Goal: Task Accomplishment & Management: Use online tool/utility

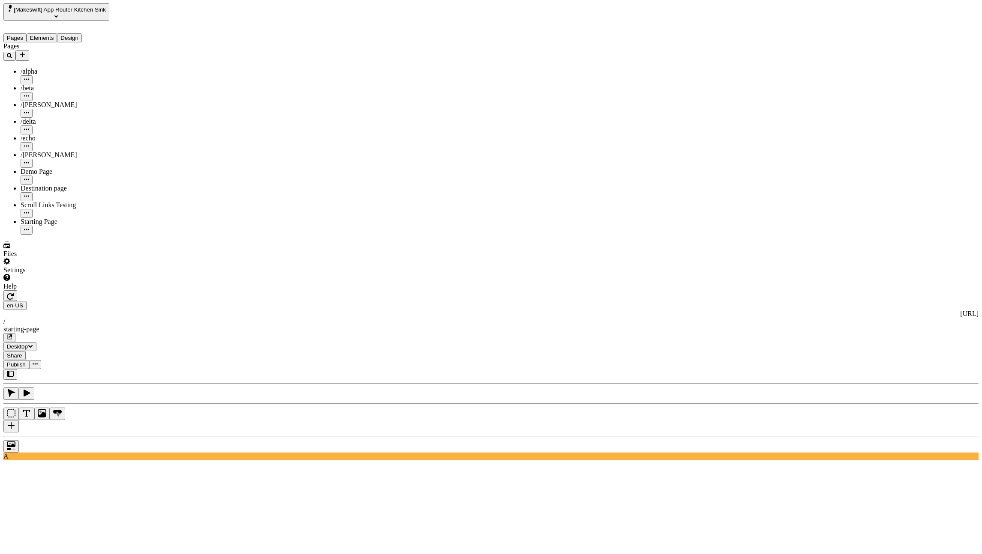
click at [17, 290] on button "button" at bounding box center [10, 295] width 14 height 11
click at [57, 33] on button "Elements" at bounding box center [42, 37] width 31 height 9
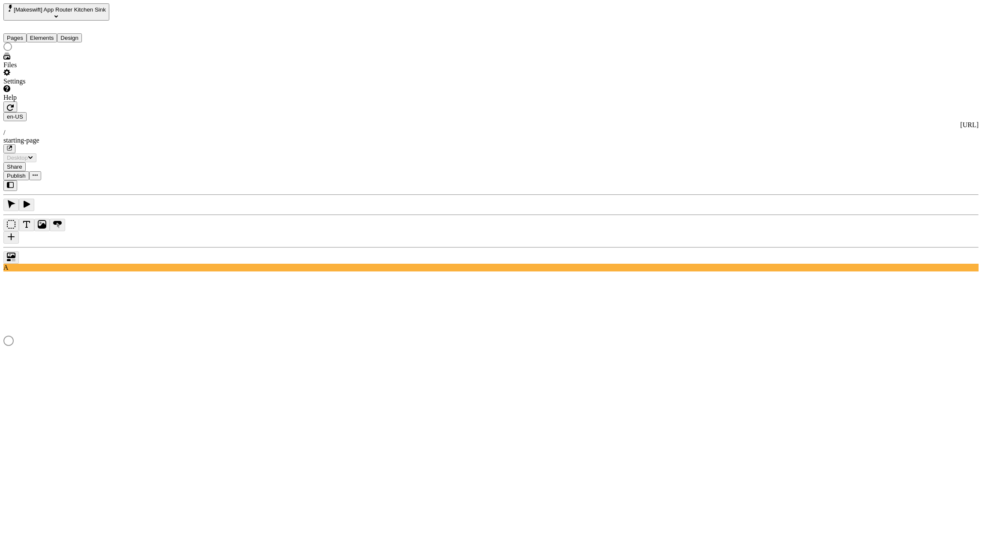
click at [27, 33] on button "Pages" at bounding box center [14, 37] width 23 height 9
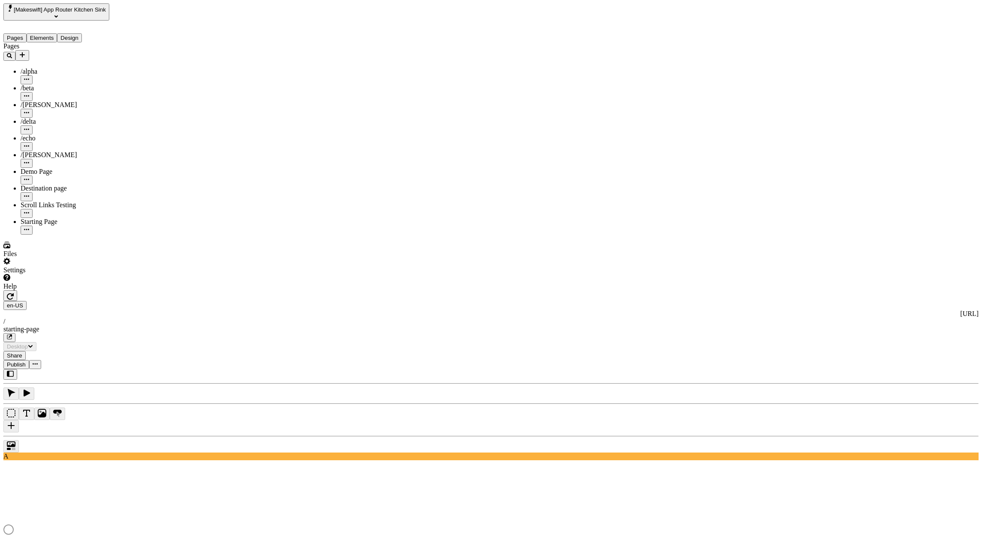
click at [14, 293] on icon "button" at bounding box center [10, 296] width 7 height 6
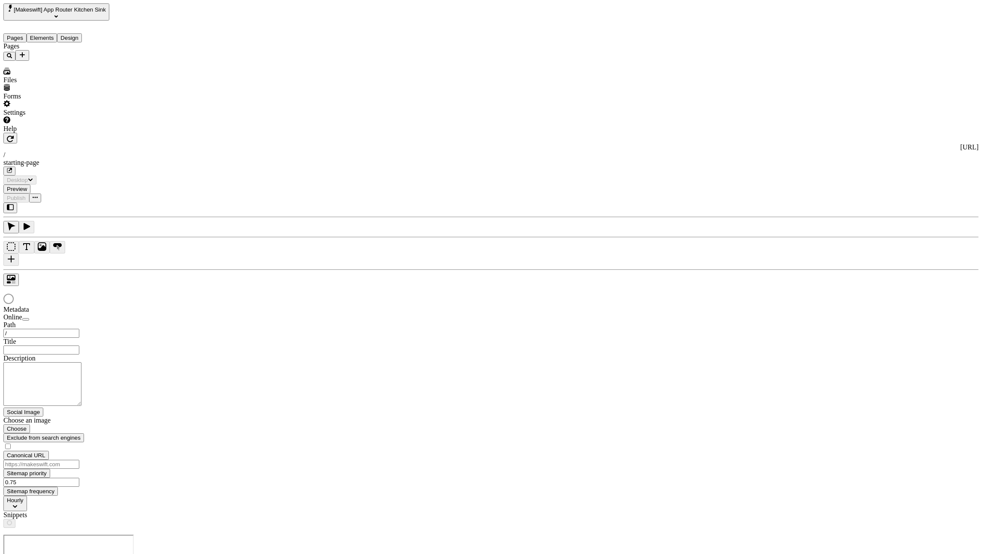
type input "/starting-page"
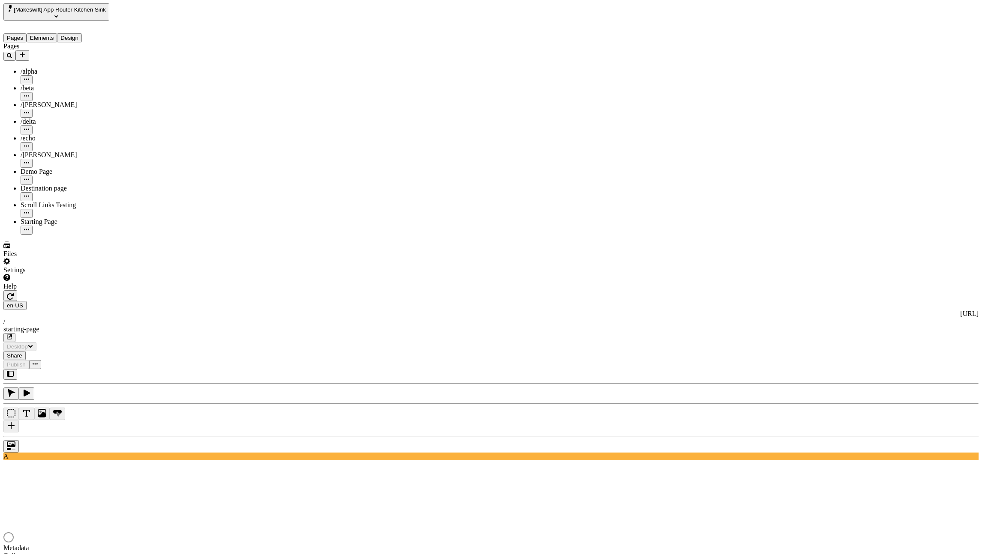
type input "/starting-page"
click at [14, 293] on icon "button" at bounding box center [10, 296] width 7 height 6
click at [36, 201] on div "Scroll Links Testing" at bounding box center [72, 205] width 102 height 8
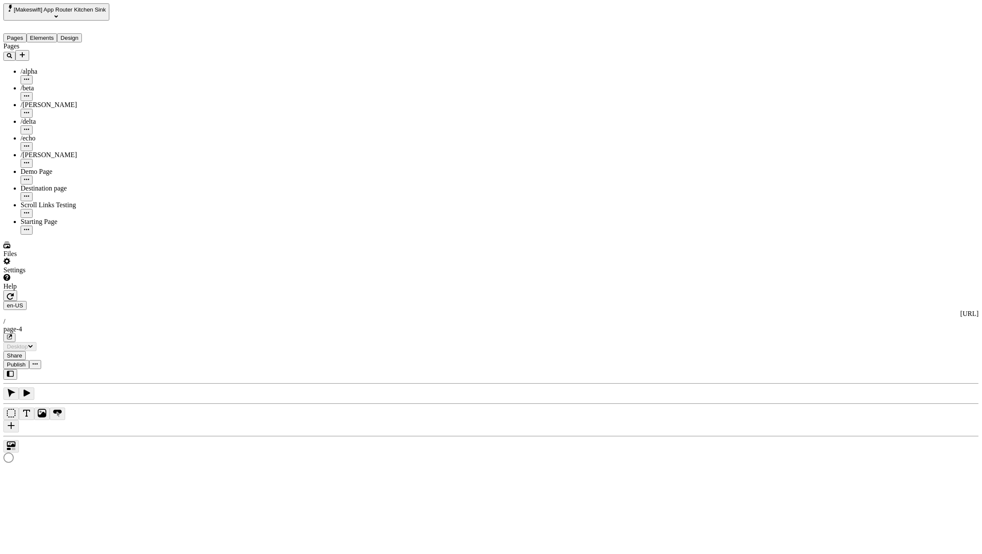
type input "/page-4"
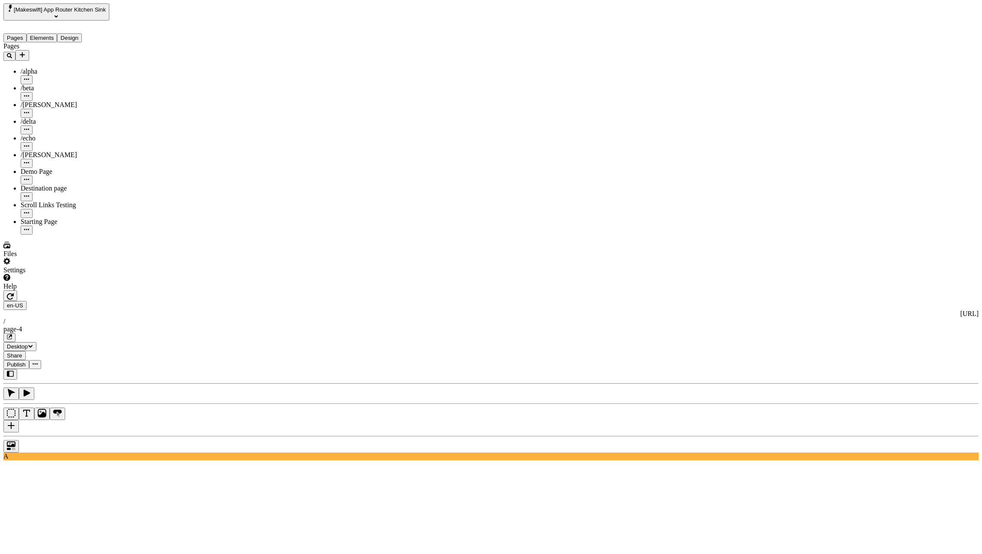
click at [36, 218] on div "Starting Page" at bounding box center [72, 222] width 102 height 8
click at [57, 33] on button "Elements" at bounding box center [42, 37] width 31 height 9
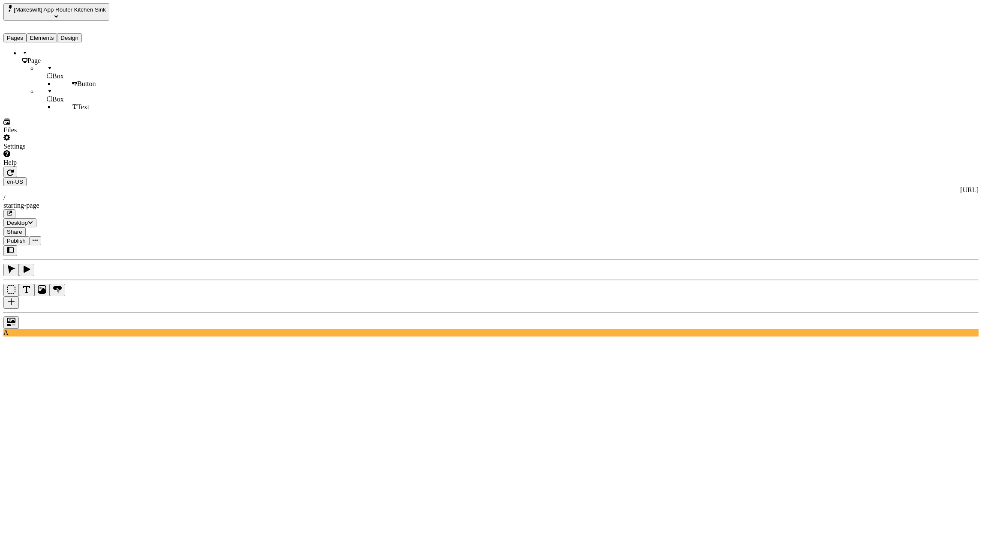
click at [25, 33] on button "Pages" at bounding box center [14, 37] width 23 height 9
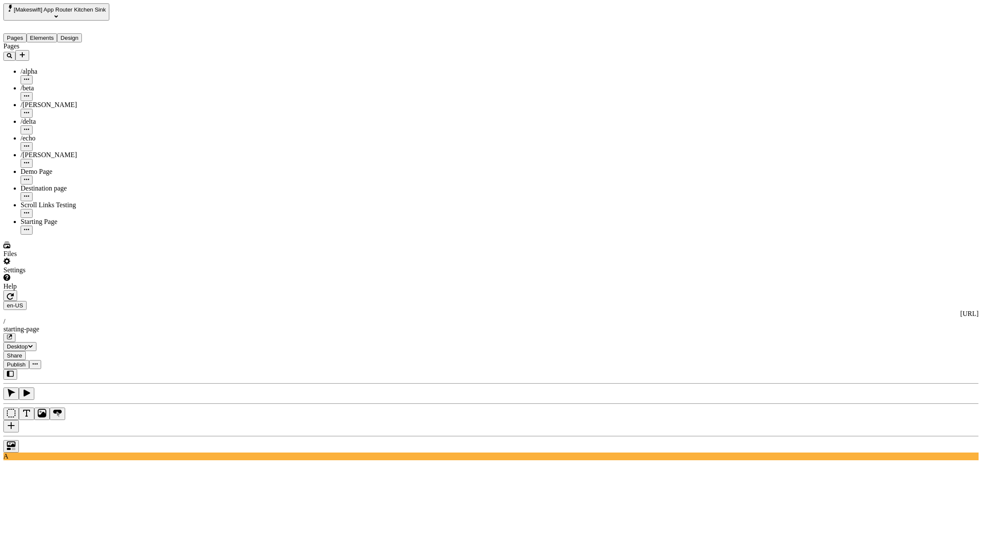
click at [34, 388] on button "button" at bounding box center [26, 394] width 15 height 12
click at [15, 389] on icon "button" at bounding box center [11, 393] width 9 height 9
click at [57, 33] on button "Elements" at bounding box center [42, 37] width 31 height 9
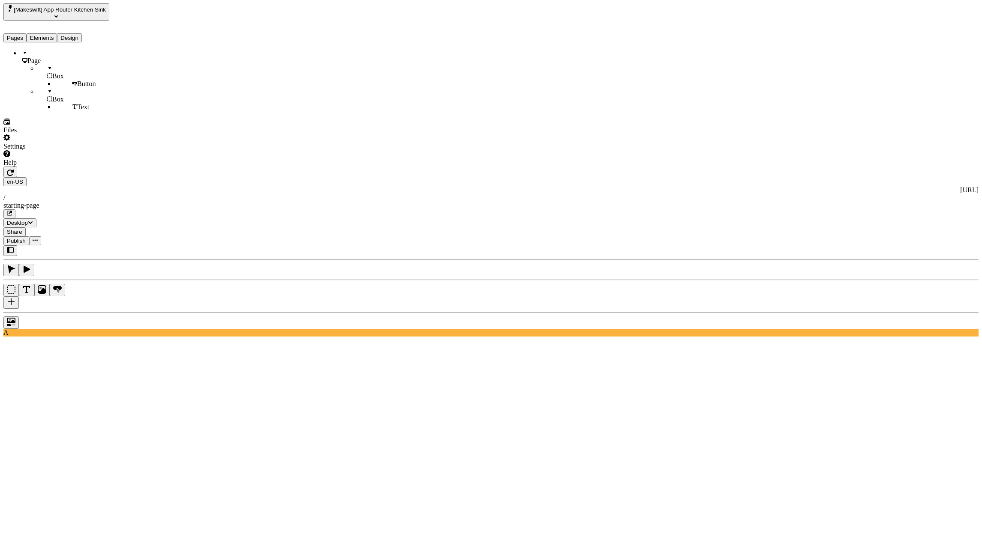
click at [19, 33] on button "Pages" at bounding box center [14, 37] width 23 height 9
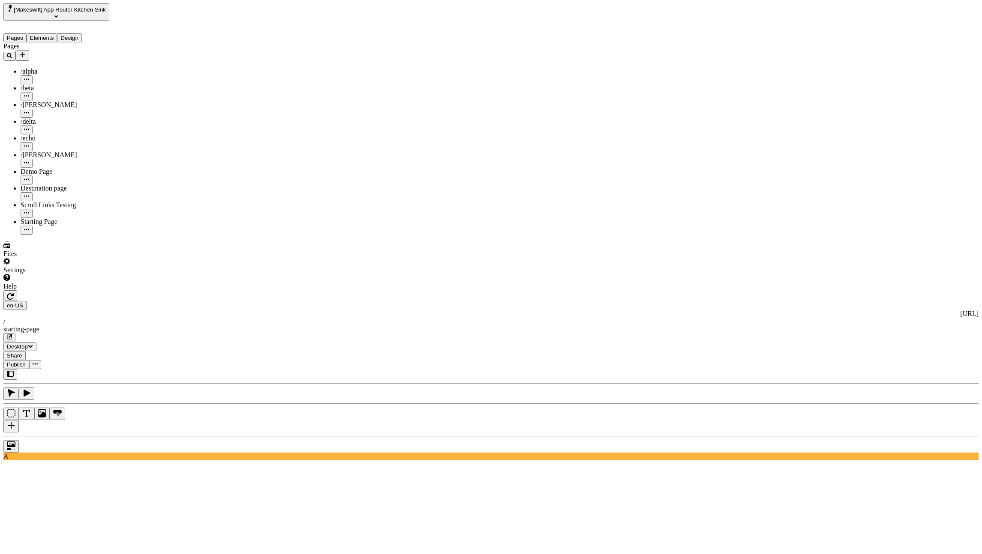
click at [14, 293] on icon "button" at bounding box center [10, 296] width 7 height 7
click at [53, 201] on div "Scroll Links Testing" at bounding box center [72, 205] width 102 height 8
click at [48, 218] on div "Starting Page" at bounding box center [72, 226] width 102 height 17
click at [14, 293] on icon "button" at bounding box center [10, 296] width 7 height 7
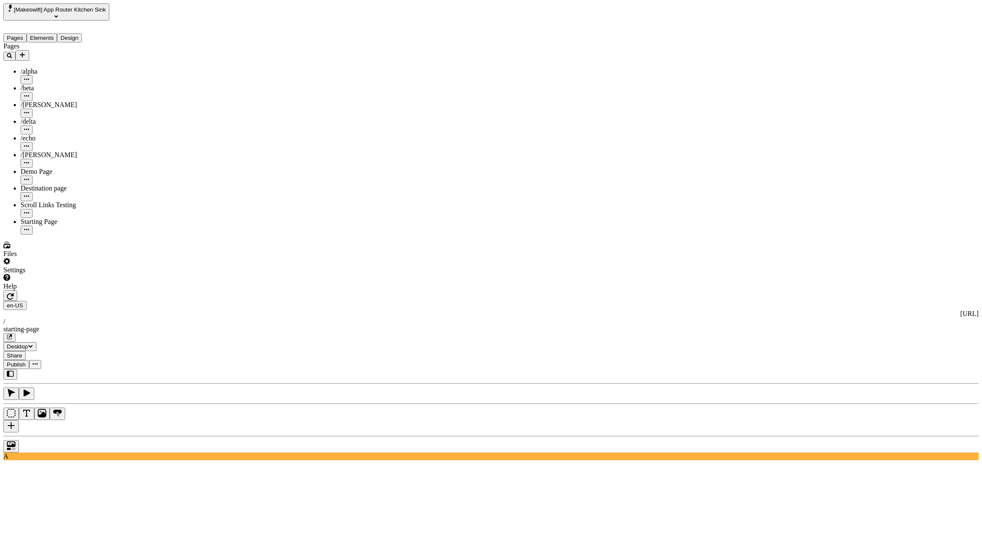
click at [14, 293] on icon "button" at bounding box center [10, 296] width 7 height 6
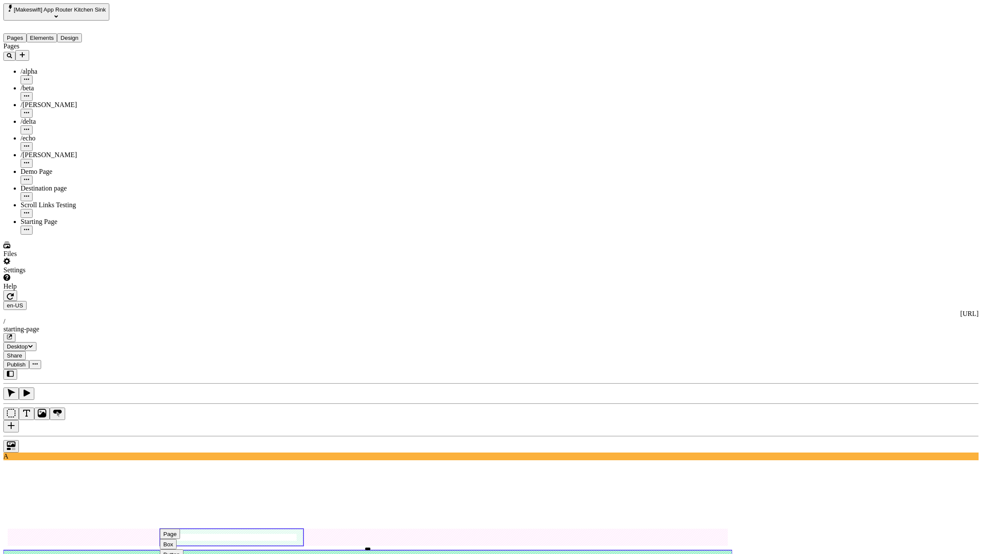
click at [183, 550] on button "Button" at bounding box center [172, 555] width 24 height 10
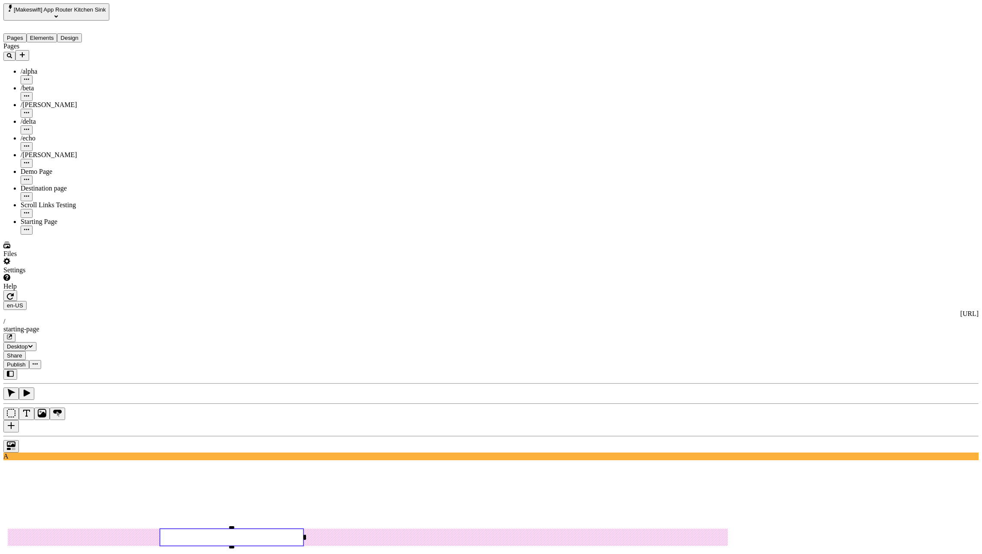
click at [51, 168] on div "Demo Page" at bounding box center [72, 176] width 102 height 17
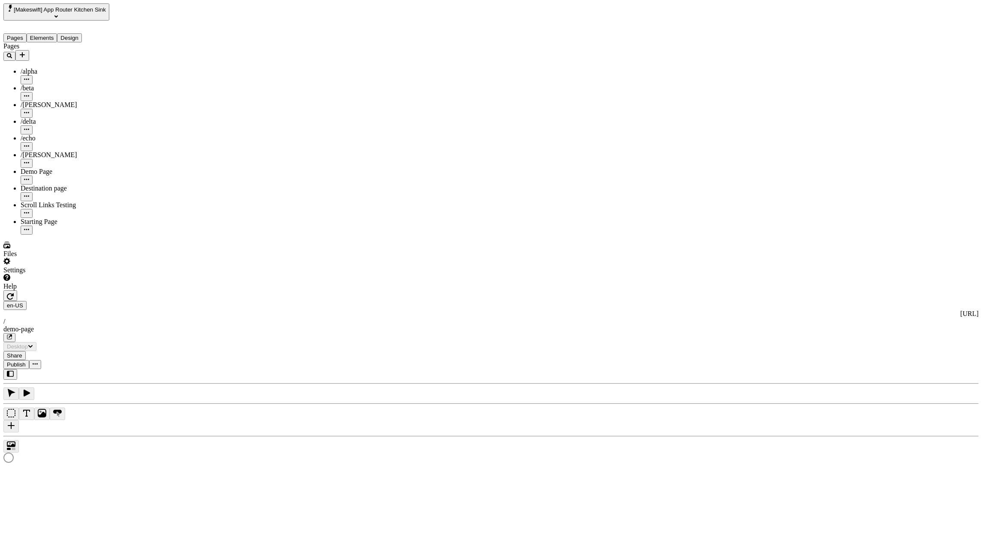
type input "/demo-page"
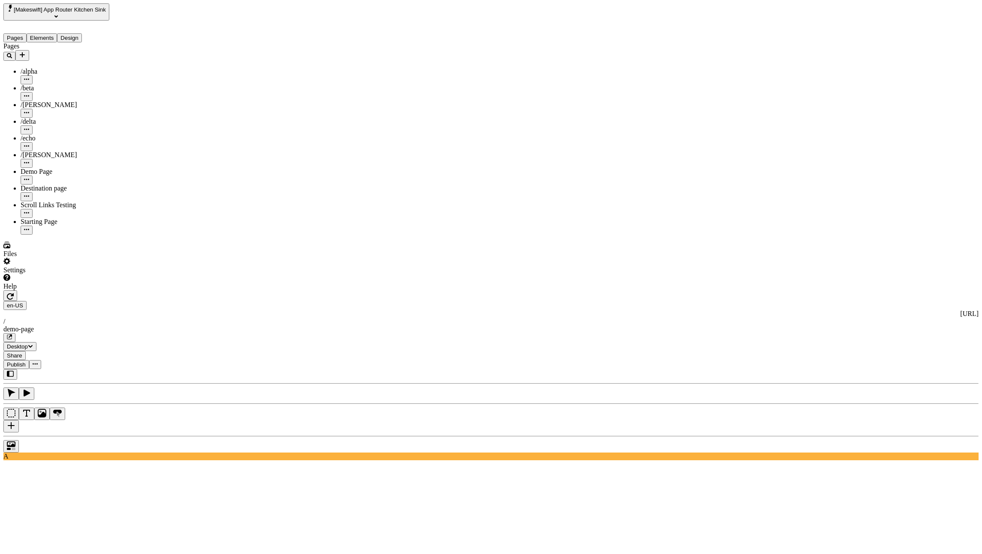
click at [46, 218] on div "Starting Page" at bounding box center [72, 222] width 102 height 8
click at [14, 293] on icon "button" at bounding box center [10, 296] width 7 height 6
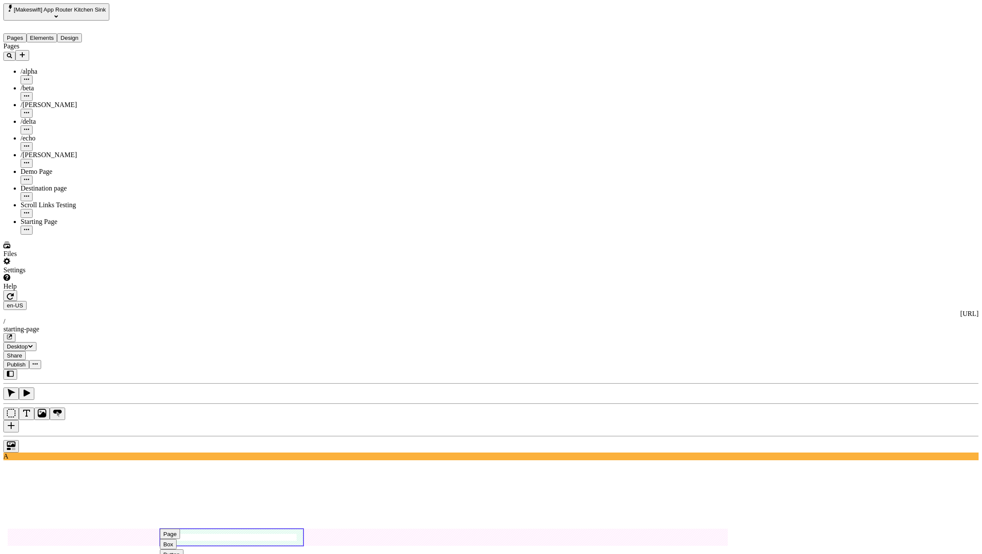
click at [303, 529] on use at bounding box center [232, 537] width 144 height 17
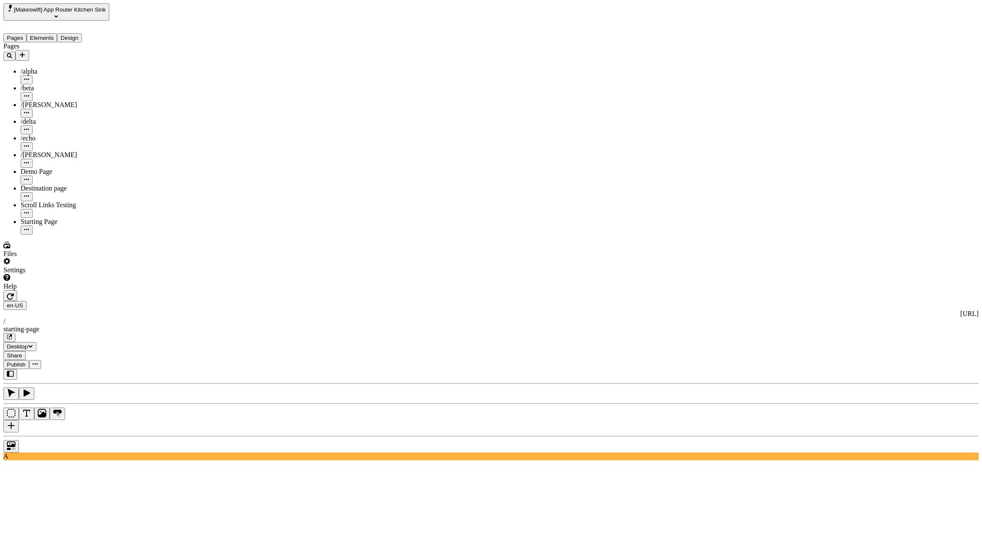
type textarea "Starting page edit me test"
click at [17, 290] on button "button" at bounding box center [10, 295] width 14 height 11
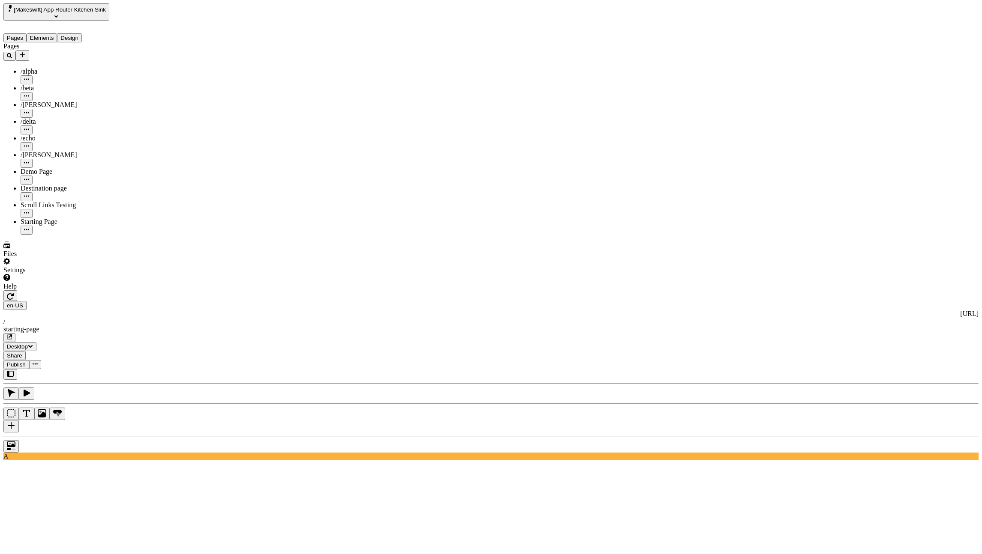
click at [57, 33] on button "Elements" at bounding box center [42, 37] width 31 height 9
click at [27, 33] on button "Pages" at bounding box center [14, 37] width 23 height 9
click at [79, 33] on button "Design" at bounding box center [69, 37] width 25 height 9
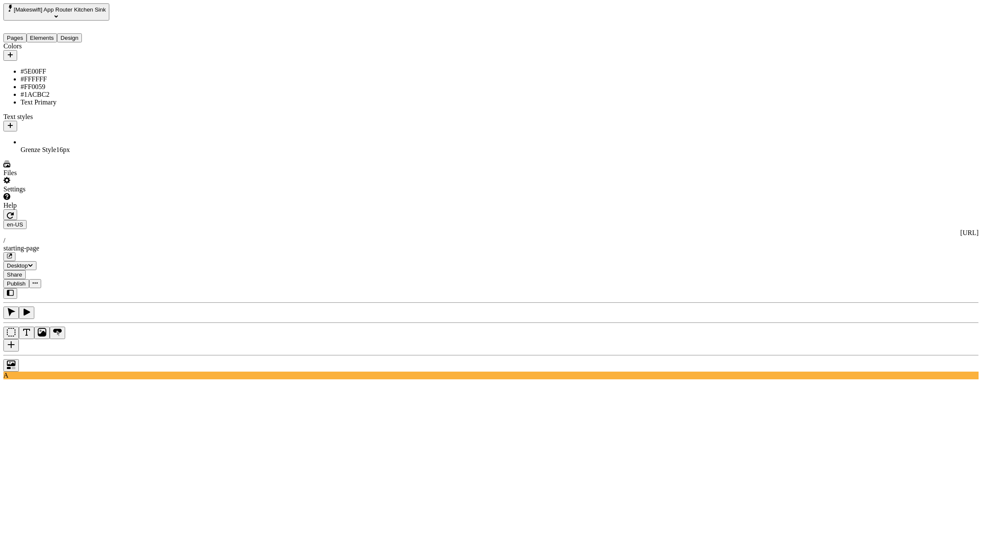
click at [27, 33] on button "Pages" at bounding box center [14, 37] width 23 height 9
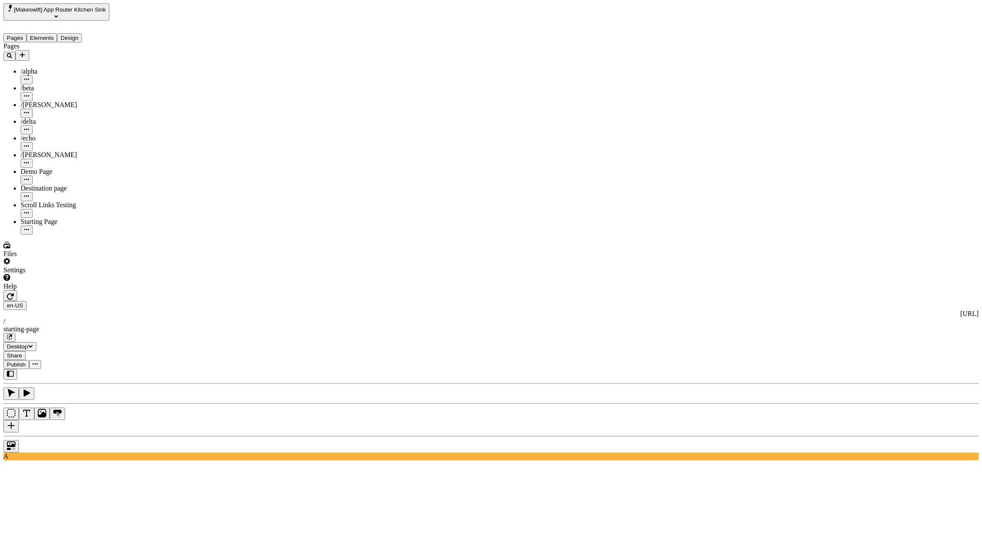
click at [52, 206] on div "Pages /alpha /beta /[PERSON_NAME] /delta /echo /romeo Demo Page Destination pag…" at bounding box center [62, 138] width 119 height 192
click at [17, 290] on button "button" at bounding box center [10, 295] width 14 height 11
click at [14, 293] on icon "button" at bounding box center [10, 296] width 7 height 6
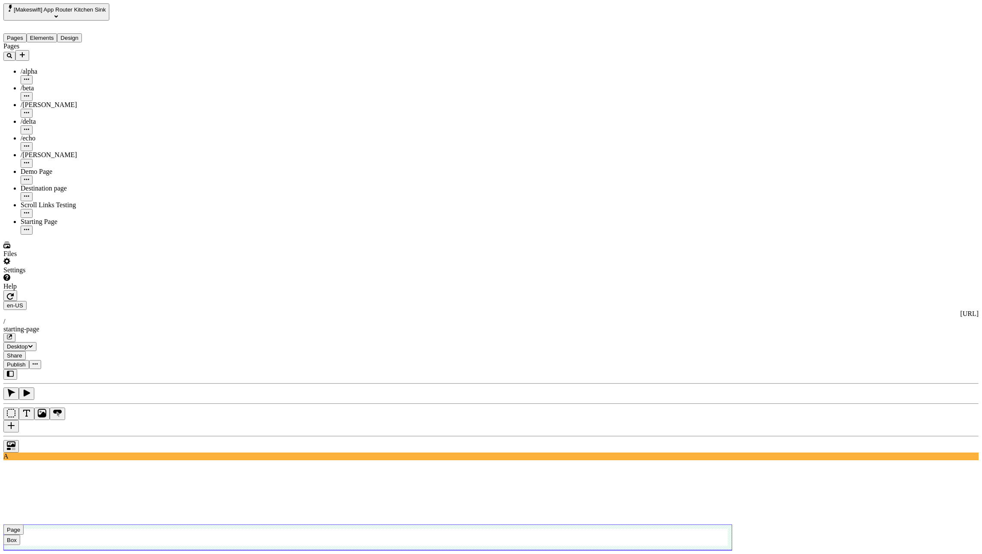
click at [345, 525] on use at bounding box center [367, 538] width 728 height 26
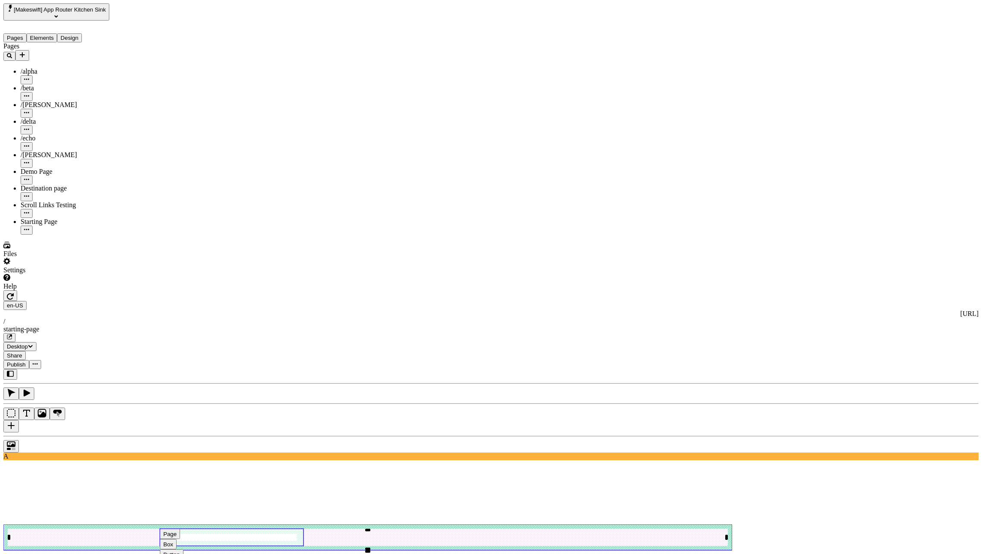
click at [303, 529] on use at bounding box center [232, 537] width 144 height 17
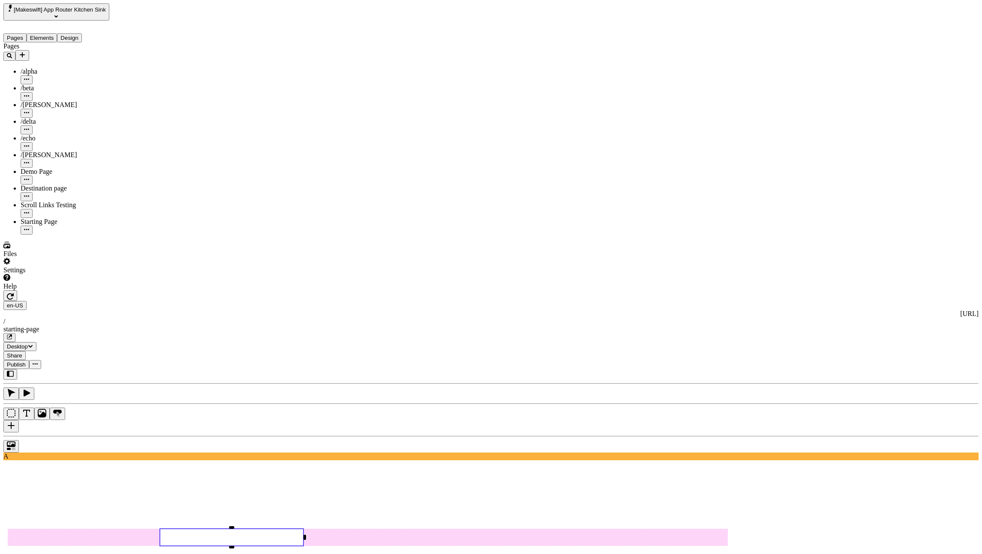
click at [19, 420] on button "button" at bounding box center [10, 426] width 15 height 12
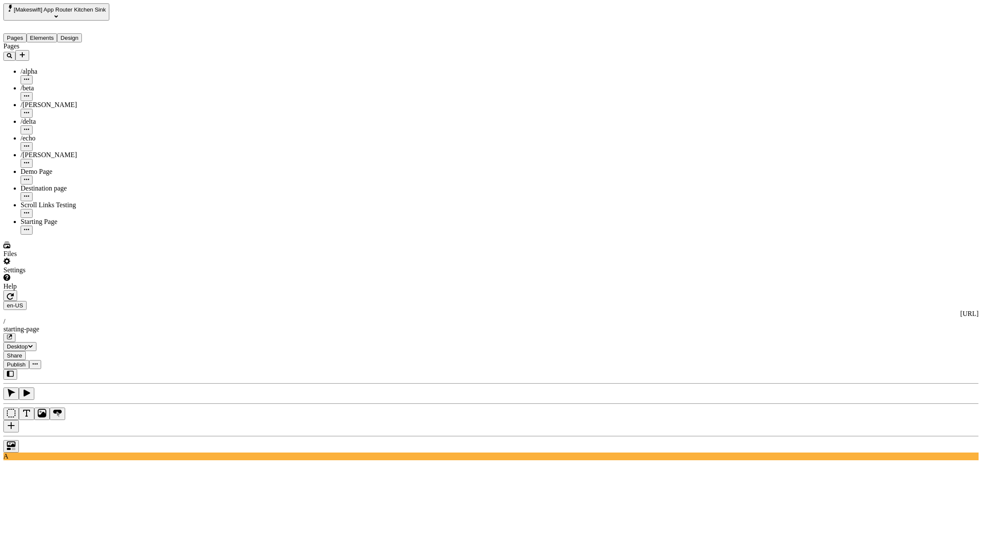
click at [19, 420] on button "button" at bounding box center [10, 426] width 15 height 12
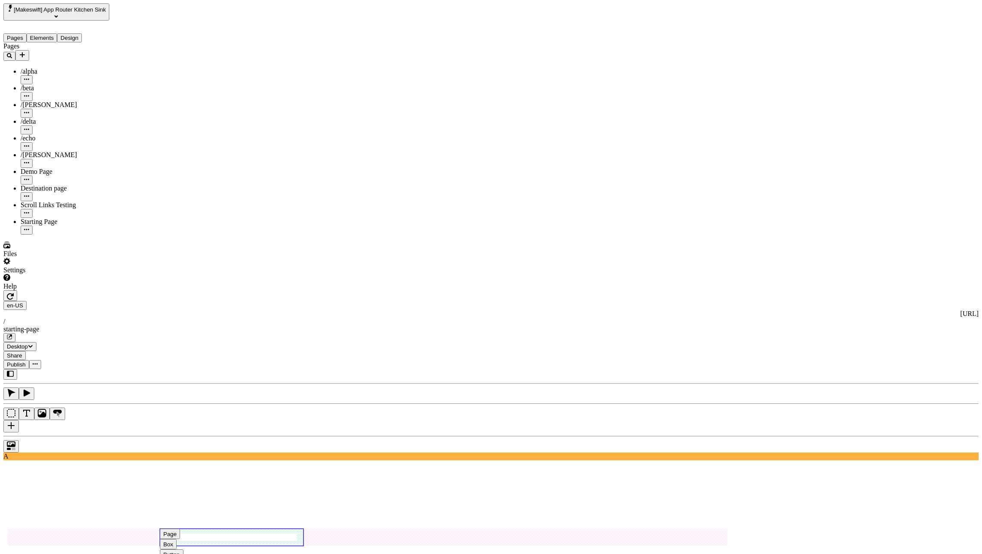
click at [303, 529] on use at bounding box center [232, 537] width 144 height 17
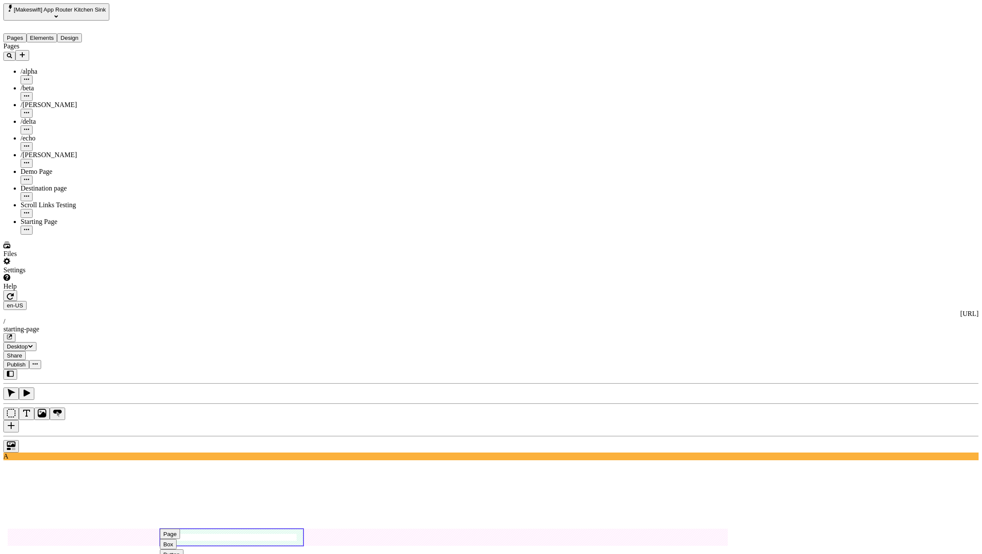
click at [303, 529] on use at bounding box center [232, 537] width 144 height 17
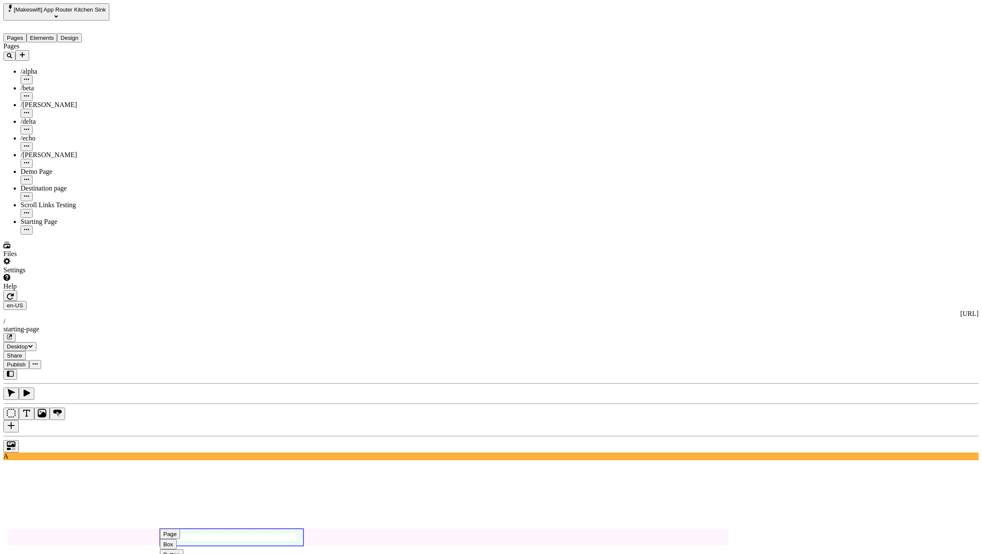
click at [303, 529] on use at bounding box center [232, 537] width 144 height 17
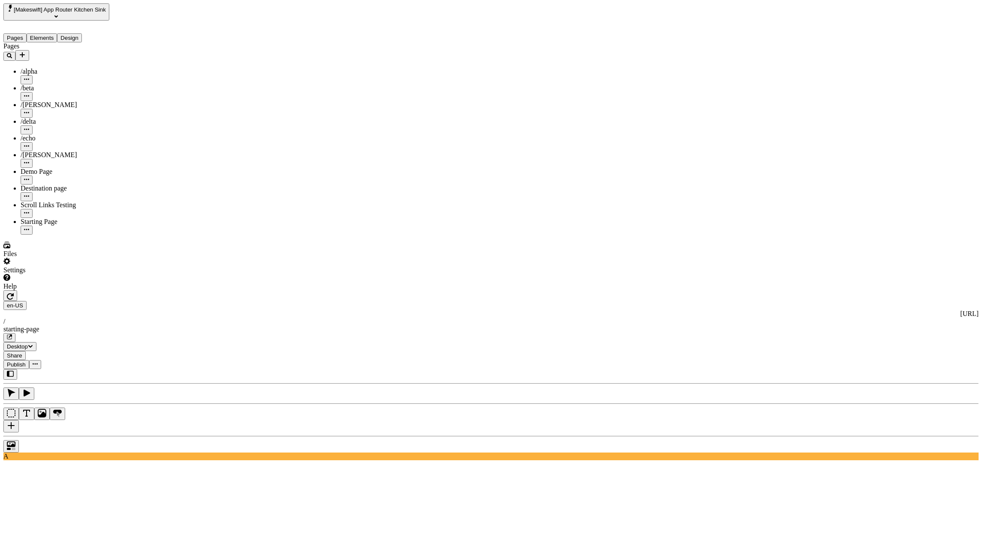
click at [19, 420] on button "button" at bounding box center [10, 426] width 15 height 12
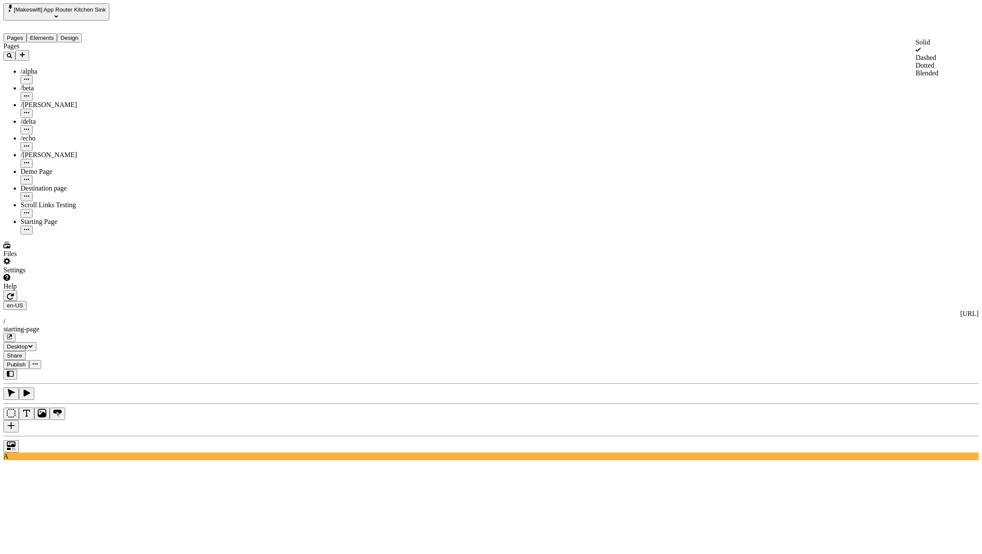
click at [926, 62] on div "Dashed" at bounding box center [945, 58] width 61 height 8
click at [933, 69] on div "Dotted" at bounding box center [945, 66] width 61 height 8
click at [932, 77] on div "Blended" at bounding box center [945, 73] width 61 height 8
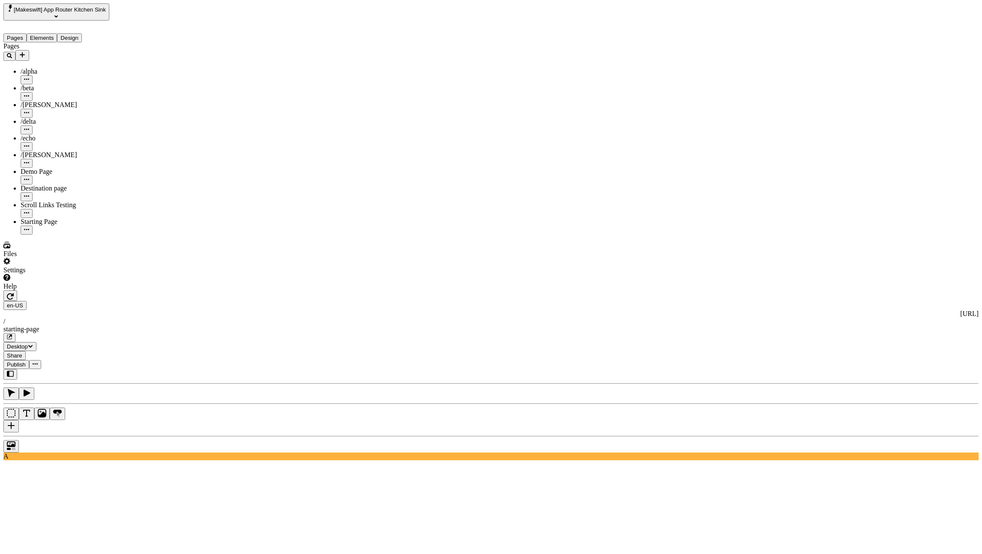
click at [920, 41] on div "Solid Dashed Dotted Blended" at bounding box center [945, 58] width 61 height 39
click at [921, 44] on div "Solid" at bounding box center [945, 43] width 61 height 8
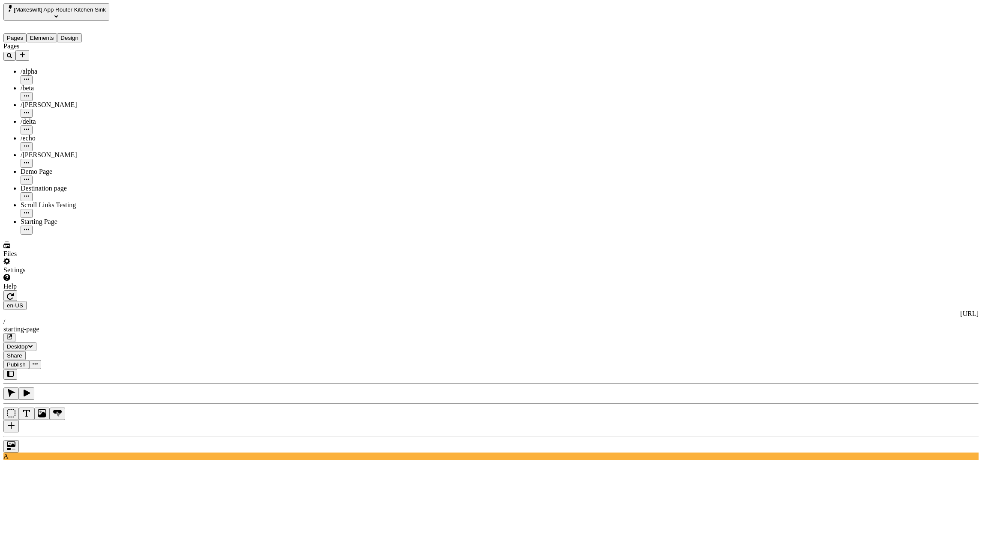
type input "1295"
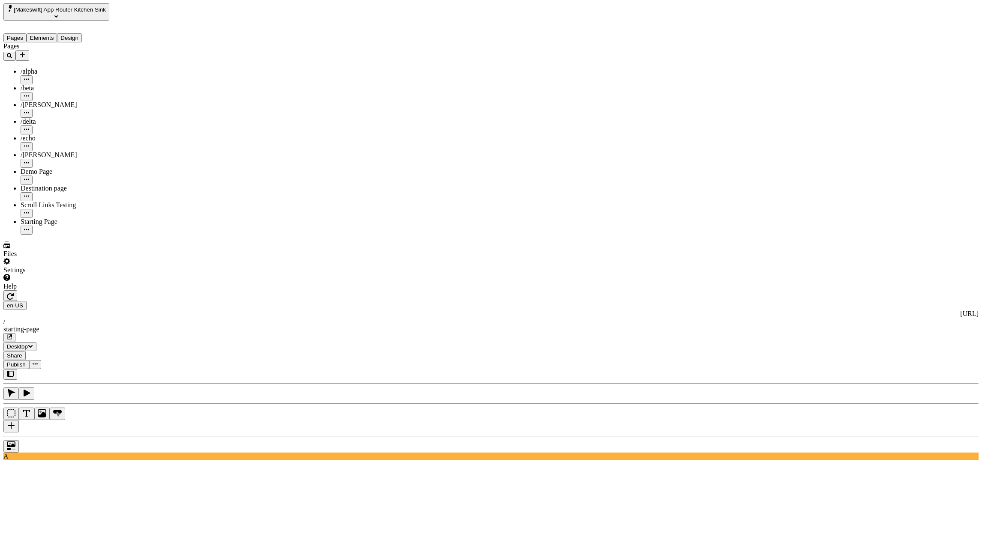
click at [19, 420] on button "button" at bounding box center [10, 426] width 15 height 12
type input "520"
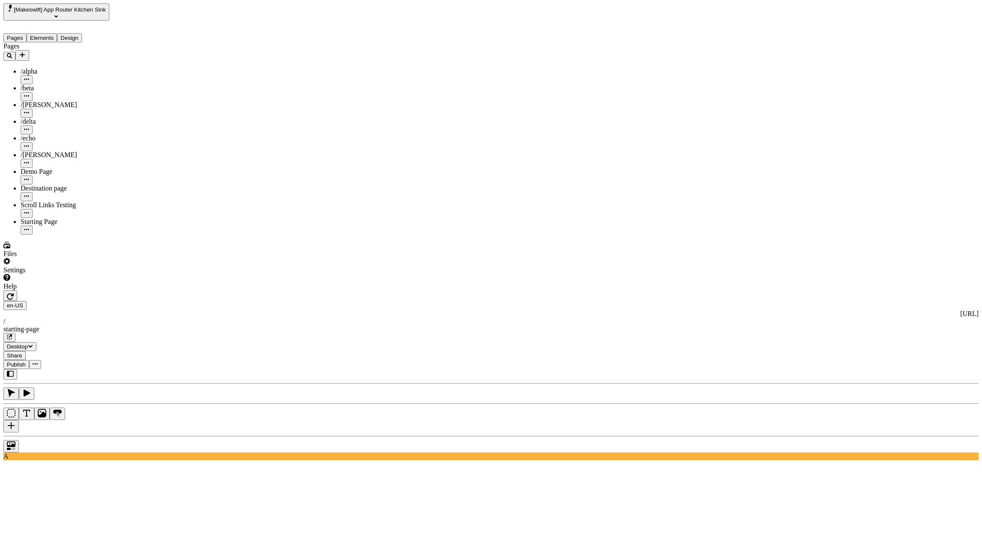
click at [19, 420] on button "button" at bounding box center [10, 426] width 15 height 12
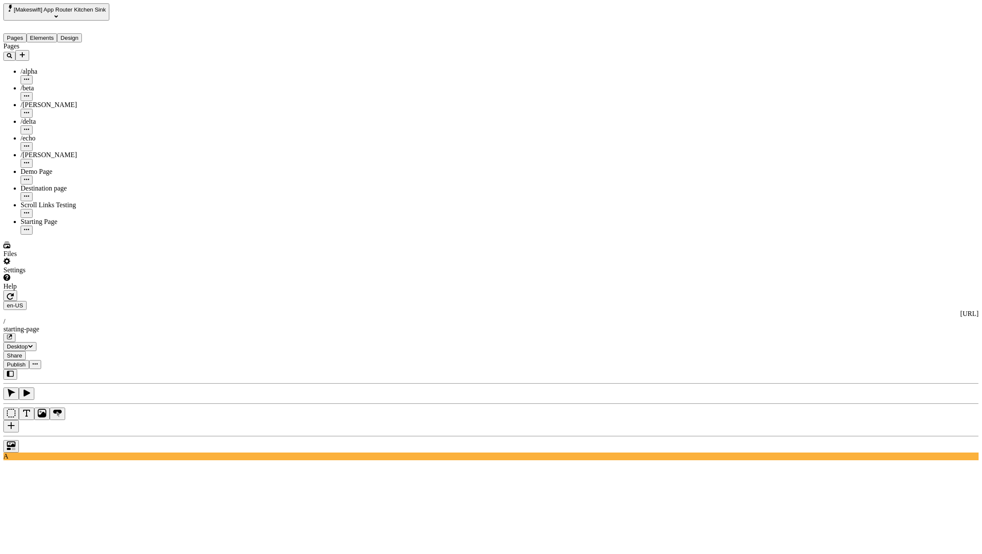
click at [932, 45] on icon at bounding box center [930, 42] width 5 height 7
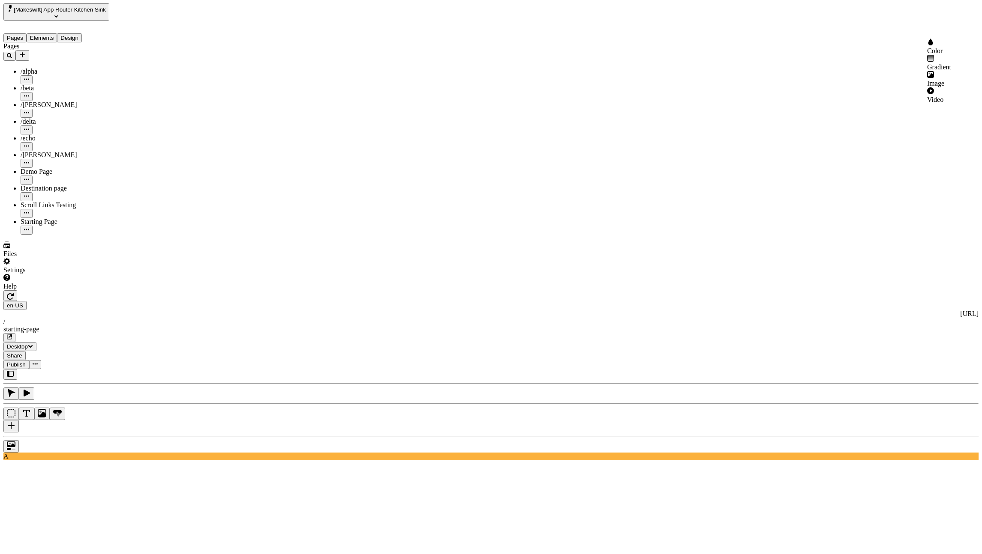
click at [946, 63] on div "Gradient" at bounding box center [952, 67] width 51 height 8
click at [842, 46] on div at bounding box center [814, 51] width 76 height 23
click at [817, 40] on div at bounding box center [814, 40] width 76 height 0
click at [800, 74] on icon "Radial gradient" at bounding box center [796, 77] width 7 height 7
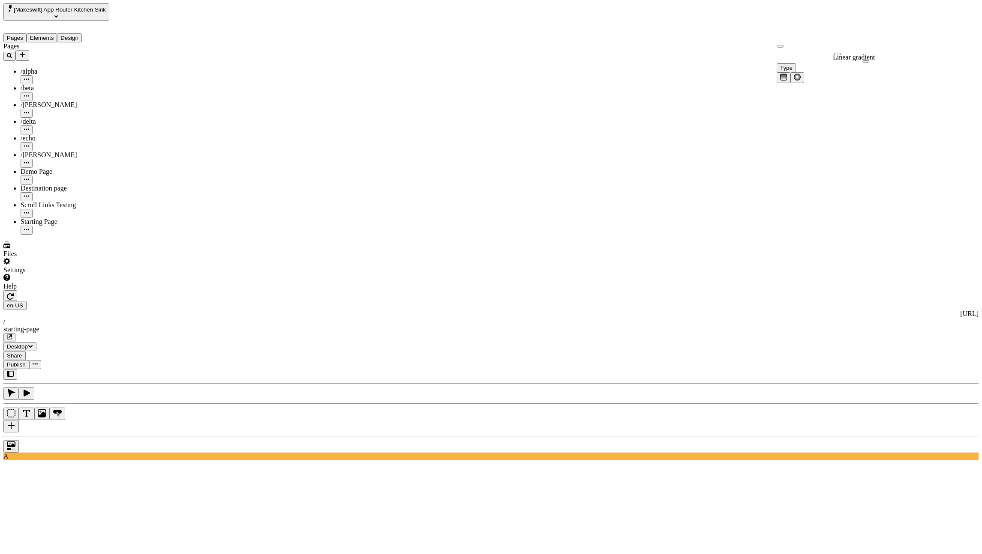
click at [786, 74] on rect "Linear gradient" at bounding box center [783, 77] width 6 height 6
click at [804, 72] on button "Radial gradient" at bounding box center [797, 77] width 14 height 11
click at [790, 72] on button "Linear gradient" at bounding box center [783, 77] width 14 height 11
click at [835, 96] on input "180°" at bounding box center [814, 96] width 76 height 9
type input "120°"
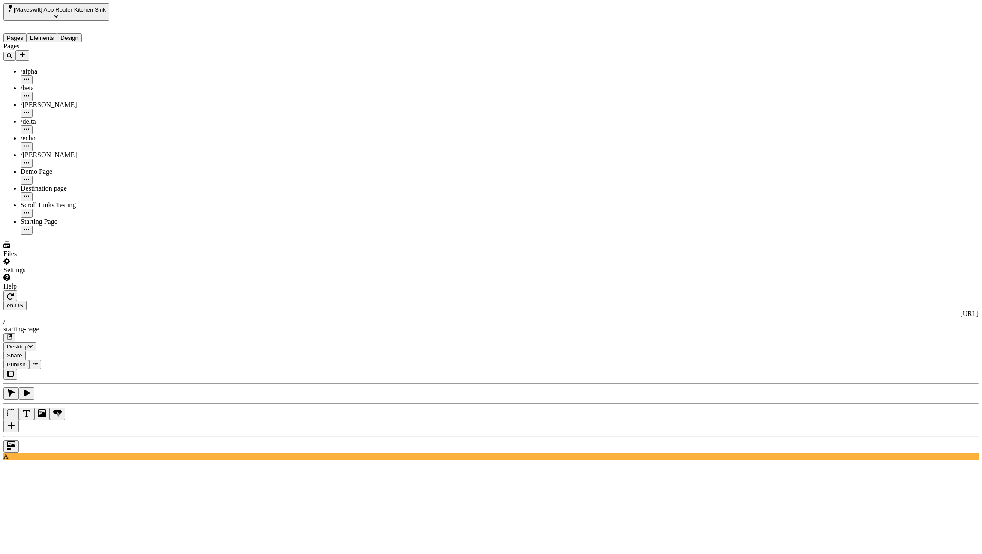
click at [953, 78] on div "Image" at bounding box center [952, 79] width 51 height 16
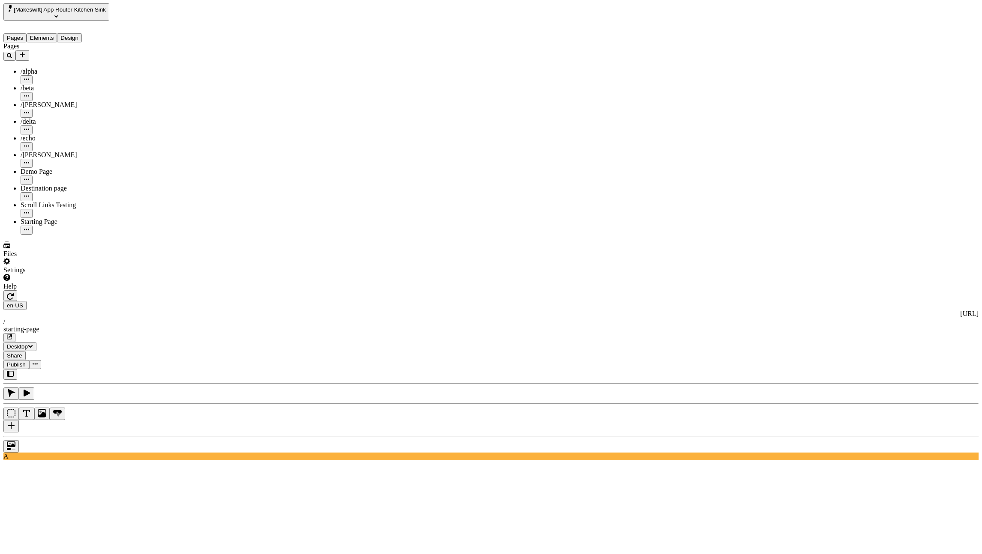
click at [946, 71] on div "Image" at bounding box center [952, 79] width 51 height 16
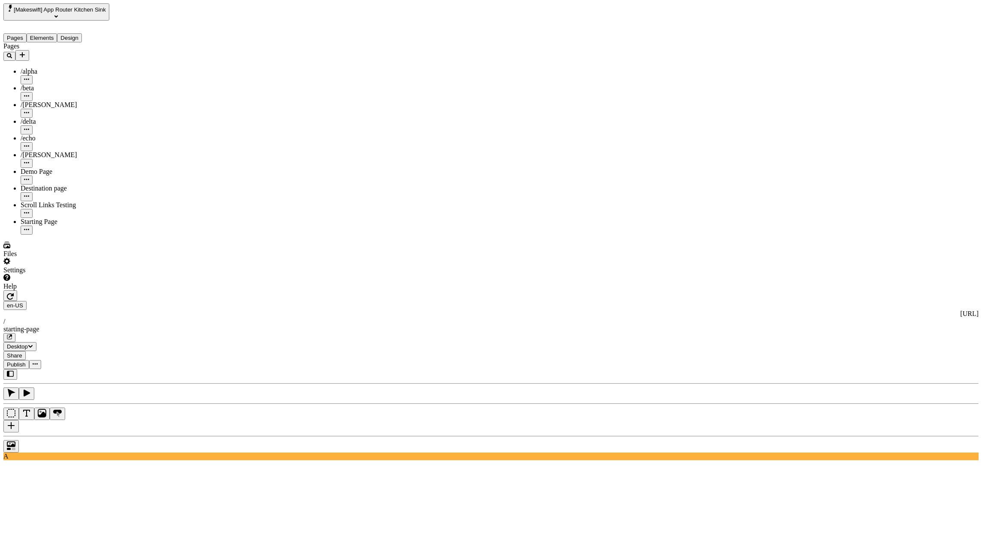
click at [800, 99] on icon "Repeat" at bounding box center [796, 95] width 7 height 7
click at [787, 99] on icon "No repeat" at bounding box center [783, 95] width 7 height 7
click at [804, 101] on button "Repeat" at bounding box center [797, 95] width 14 height 11
click at [831, 101] on button "Repeat vertically" at bounding box center [824, 95] width 14 height 11
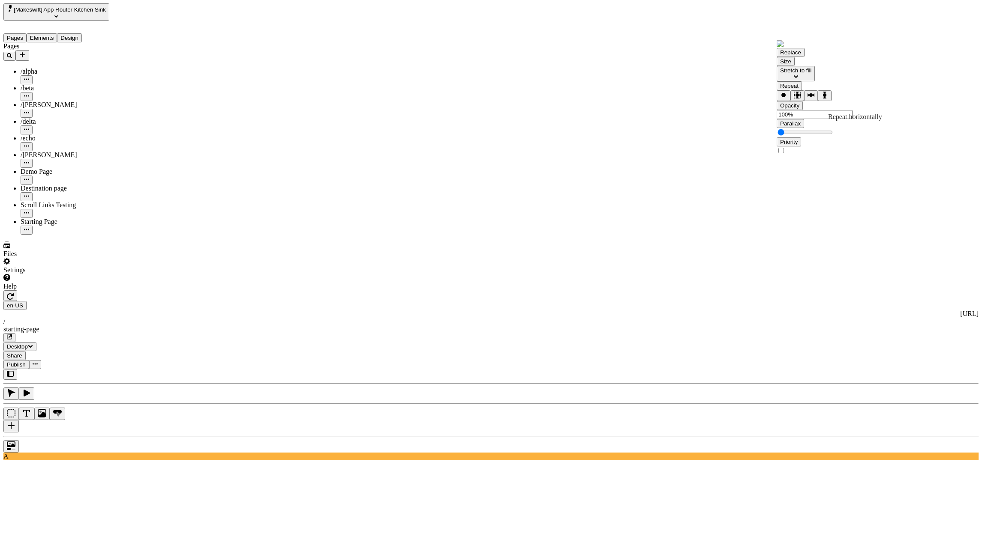
click at [817, 101] on button "Repeat horizontally" at bounding box center [811, 95] width 14 height 11
click at [800, 99] on icon "Repeat" at bounding box center [796, 95] width 7 height 7
click at [790, 101] on button "No repeat" at bounding box center [783, 95] width 14 height 11
click at [811, 74] on span "Stretch to fill" at bounding box center [795, 70] width 31 height 6
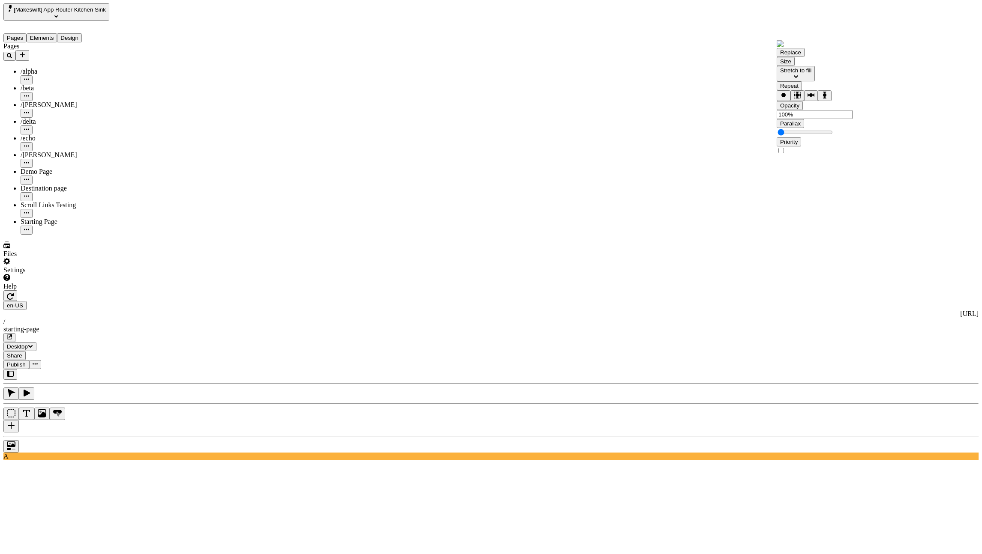
click at [811, 74] on span "Stretch to fill" at bounding box center [795, 70] width 31 height 6
click at [804, 81] on div "Size Stretch to fill" at bounding box center [814, 69] width 76 height 24
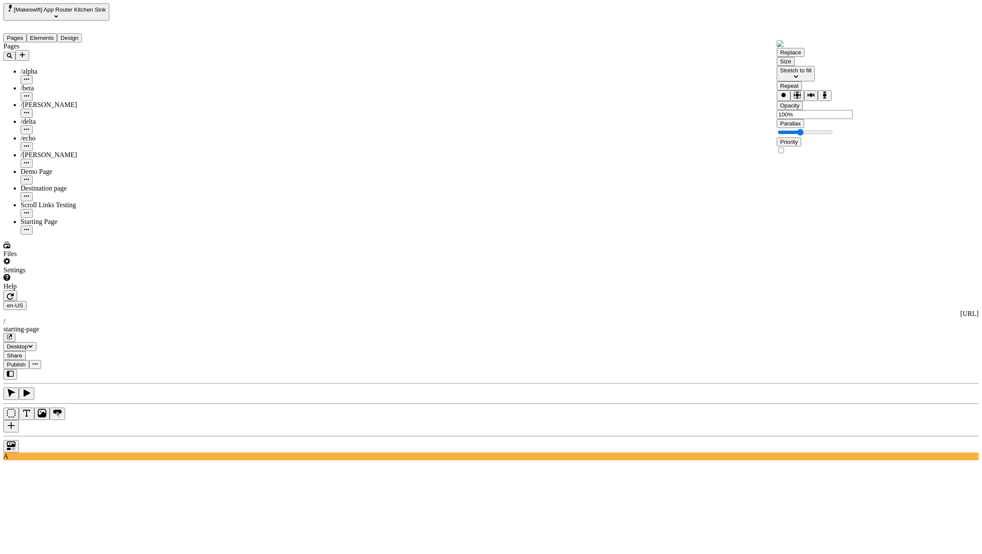
click at [834, 138] on div "Parallax" at bounding box center [814, 128] width 76 height 18
click at [852, 155] on div at bounding box center [814, 151] width 76 height 9
click at [784, 153] on input "checkbox" at bounding box center [781, 151] width 6 height 6
click at [790, 153] on icon at bounding box center [787, 150] width 5 height 5
click at [784, 153] on input "checkbox" at bounding box center [781, 151] width 6 height 6
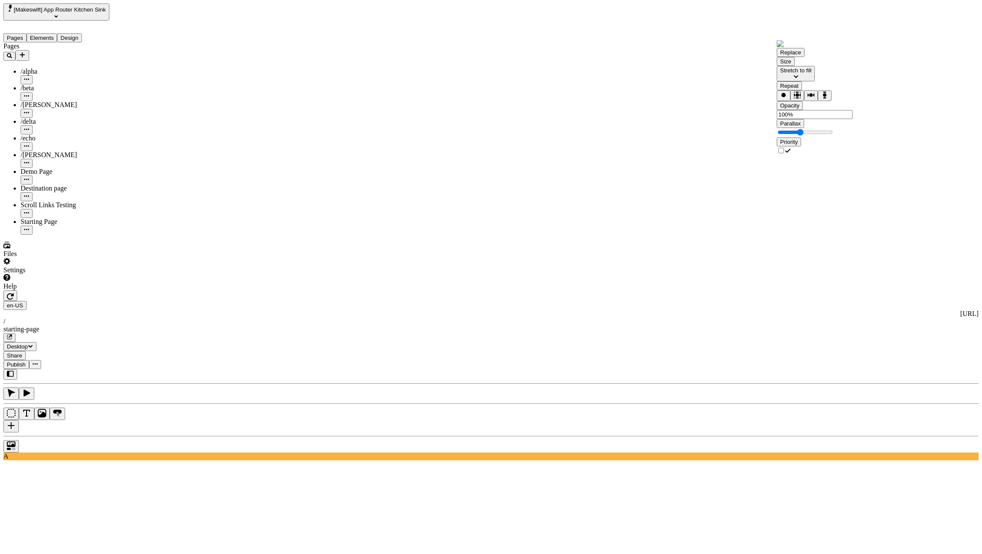
checkbox input "false"
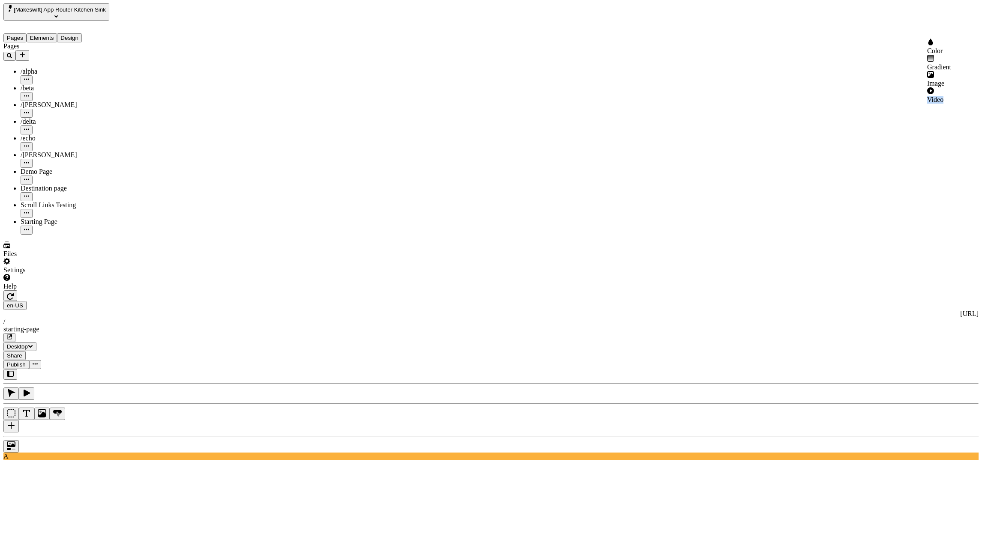
drag, startPoint x: 949, startPoint y: 83, endPoint x: 943, endPoint y: 91, distance: 10.5
click at [943, 91] on div "Video" at bounding box center [952, 95] width 51 height 16
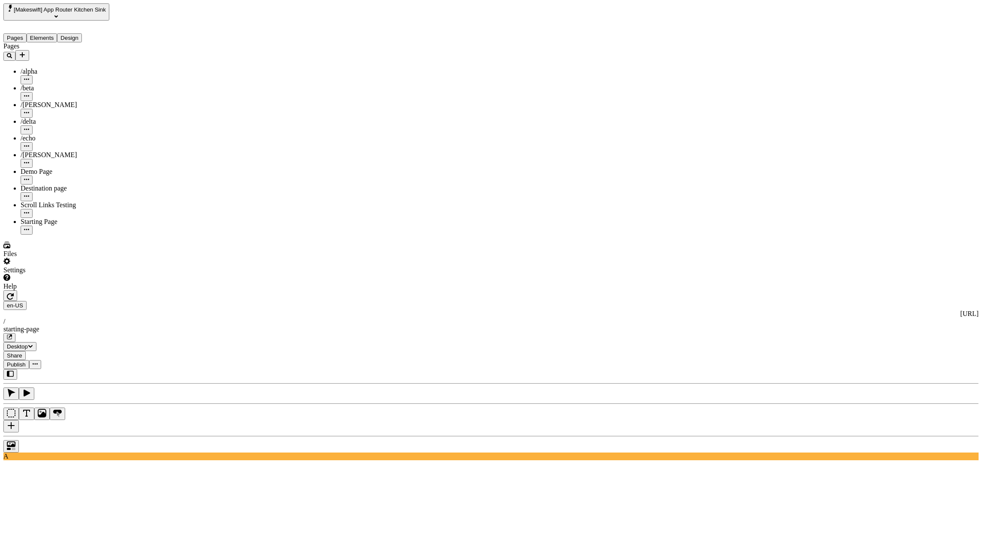
click at [790, 48] on span "Video URL" at bounding box center [793, 45] width 27 height 6
click at [760, 71] on span "Alt + Click" at bounding box center [767, 78] width 15 height 15
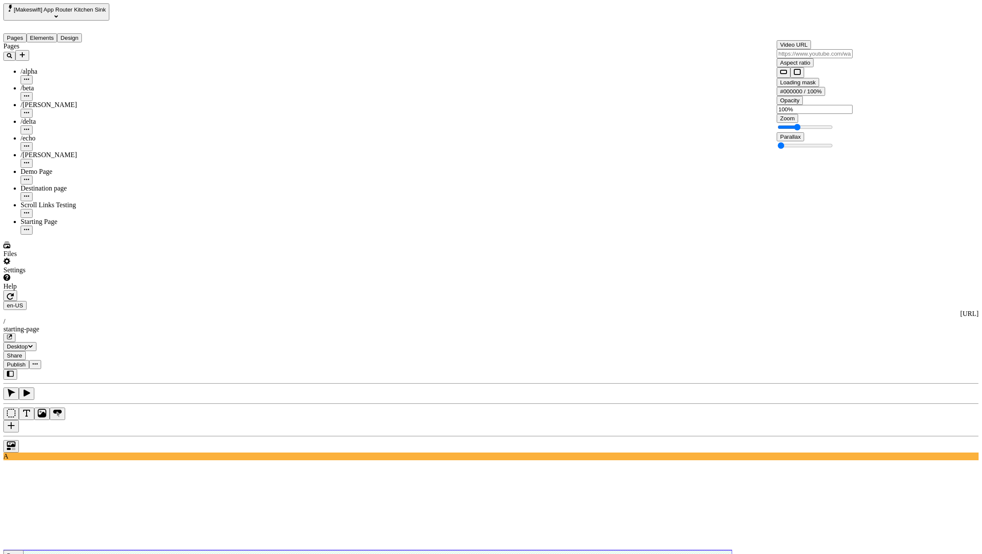
click at [810, 58] on input "text" at bounding box center [814, 53] width 76 height 9
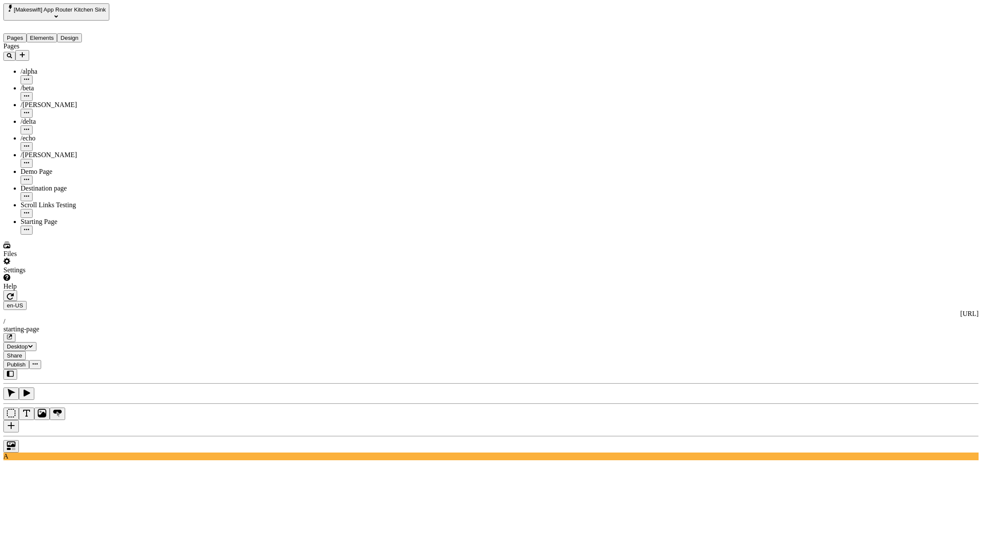
click at [941, 87] on div "Video" at bounding box center [952, 95] width 51 height 16
